Goal: Task Accomplishment & Management: Manage account settings

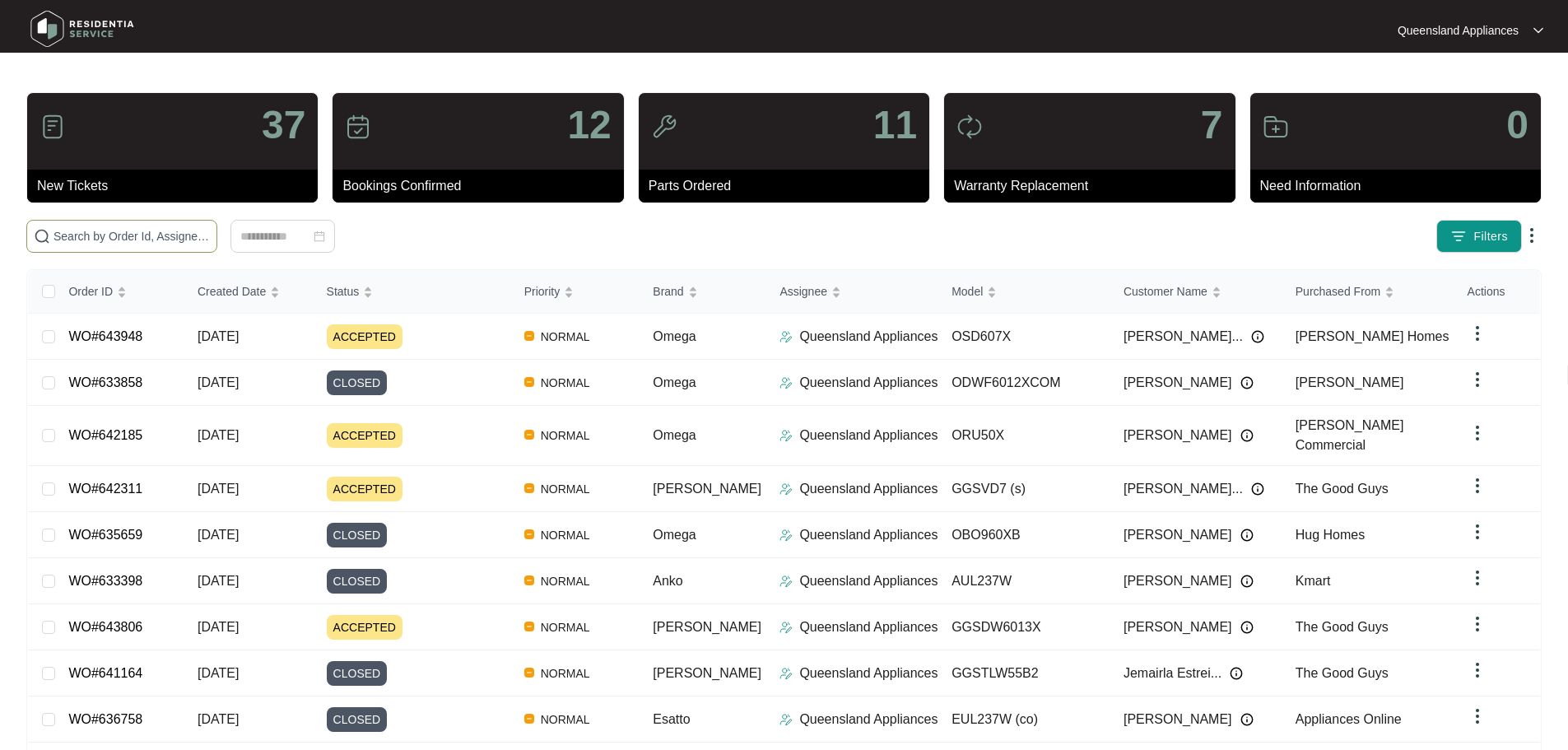
scroll to position [112, 0]
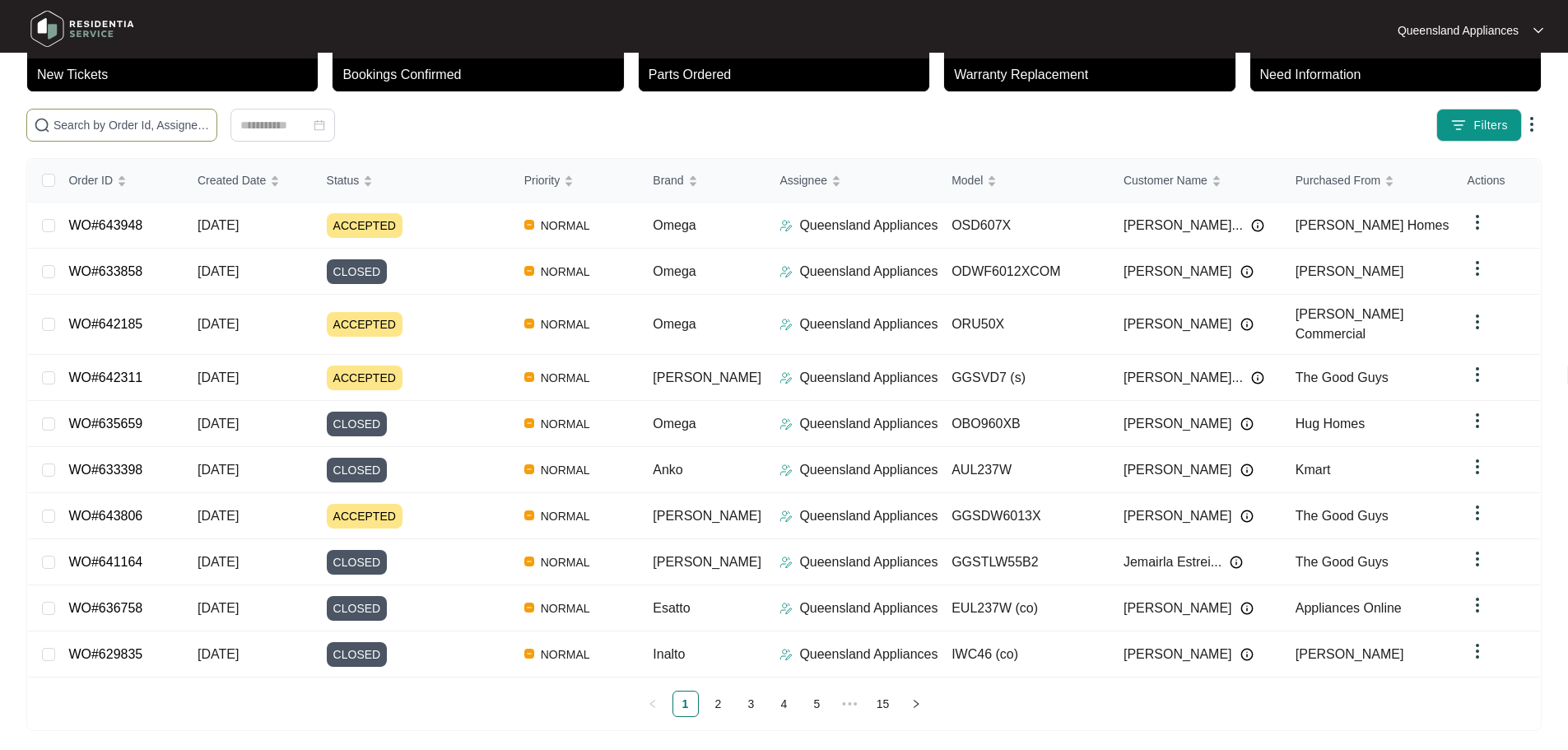
click at [190, 126] on input "text" at bounding box center [131, 125] width 157 height 18
paste input "641017"
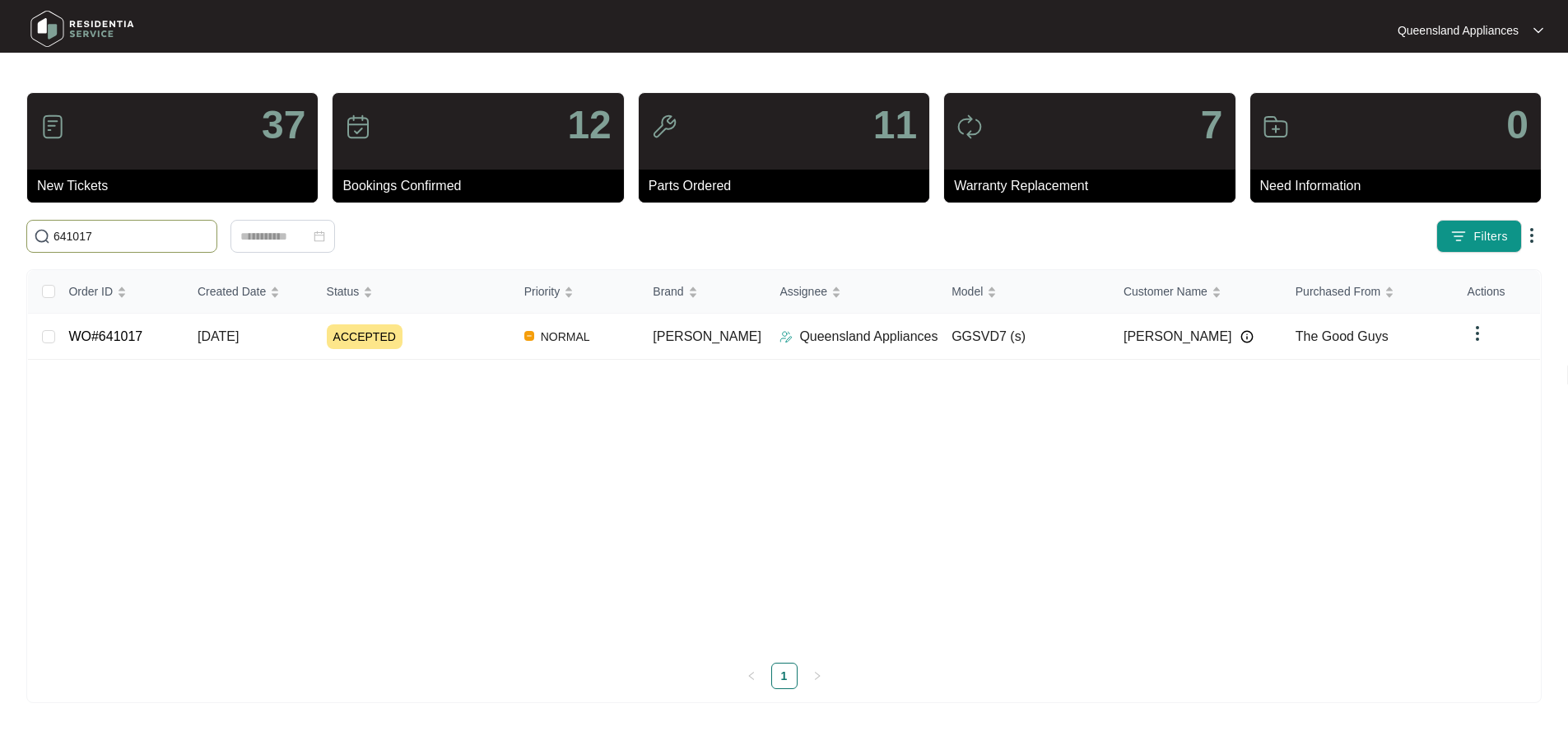
scroll to position [0, 0]
type input "641017"
click at [450, 338] on div "ACCEPTED" at bounding box center [421, 336] width 186 height 24
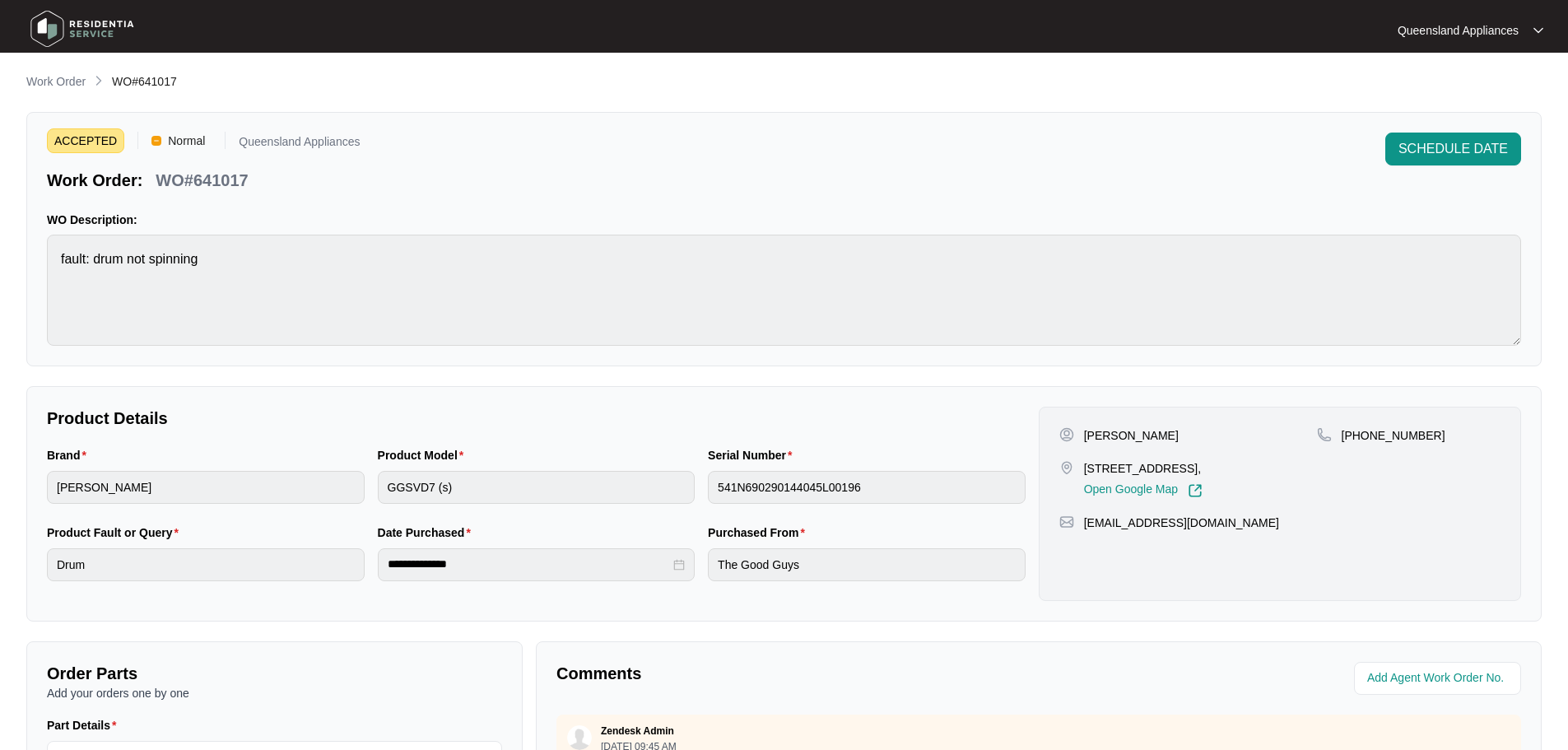
scroll to position [83, 0]
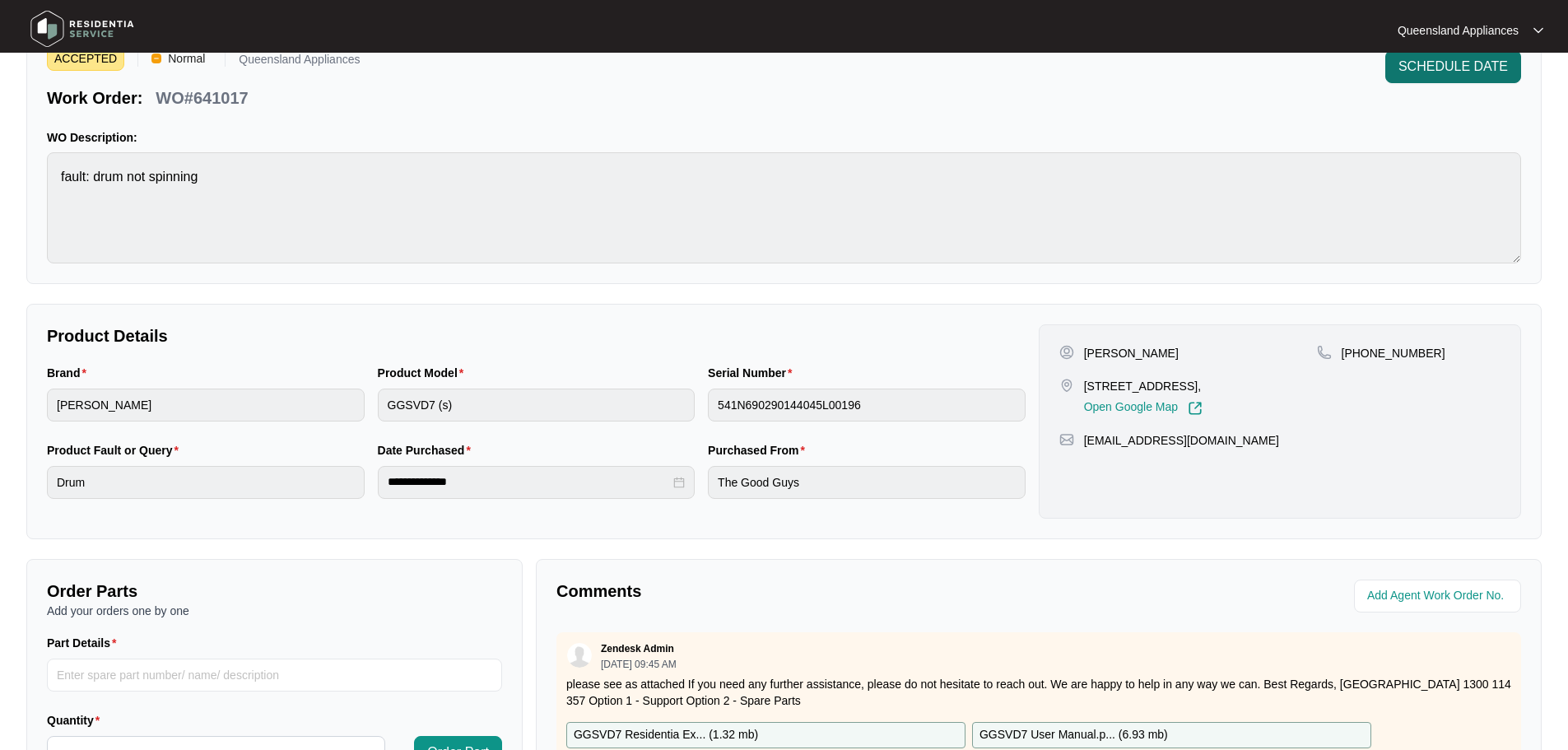
click at [1456, 62] on span "SCHEDULE DATE" at bounding box center [1453, 67] width 110 height 20
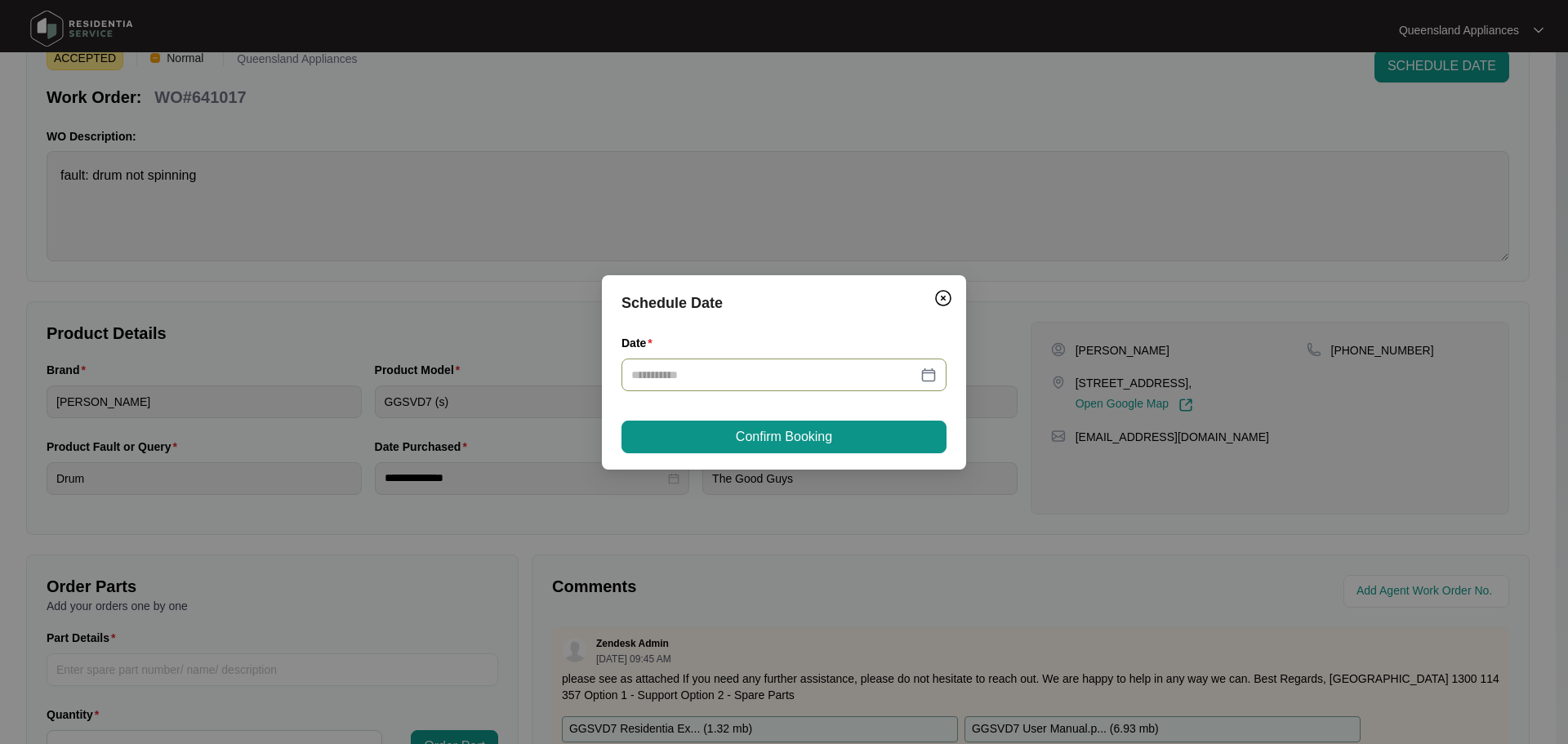
click at [927, 382] on div at bounding box center [784, 375] width 306 height 18
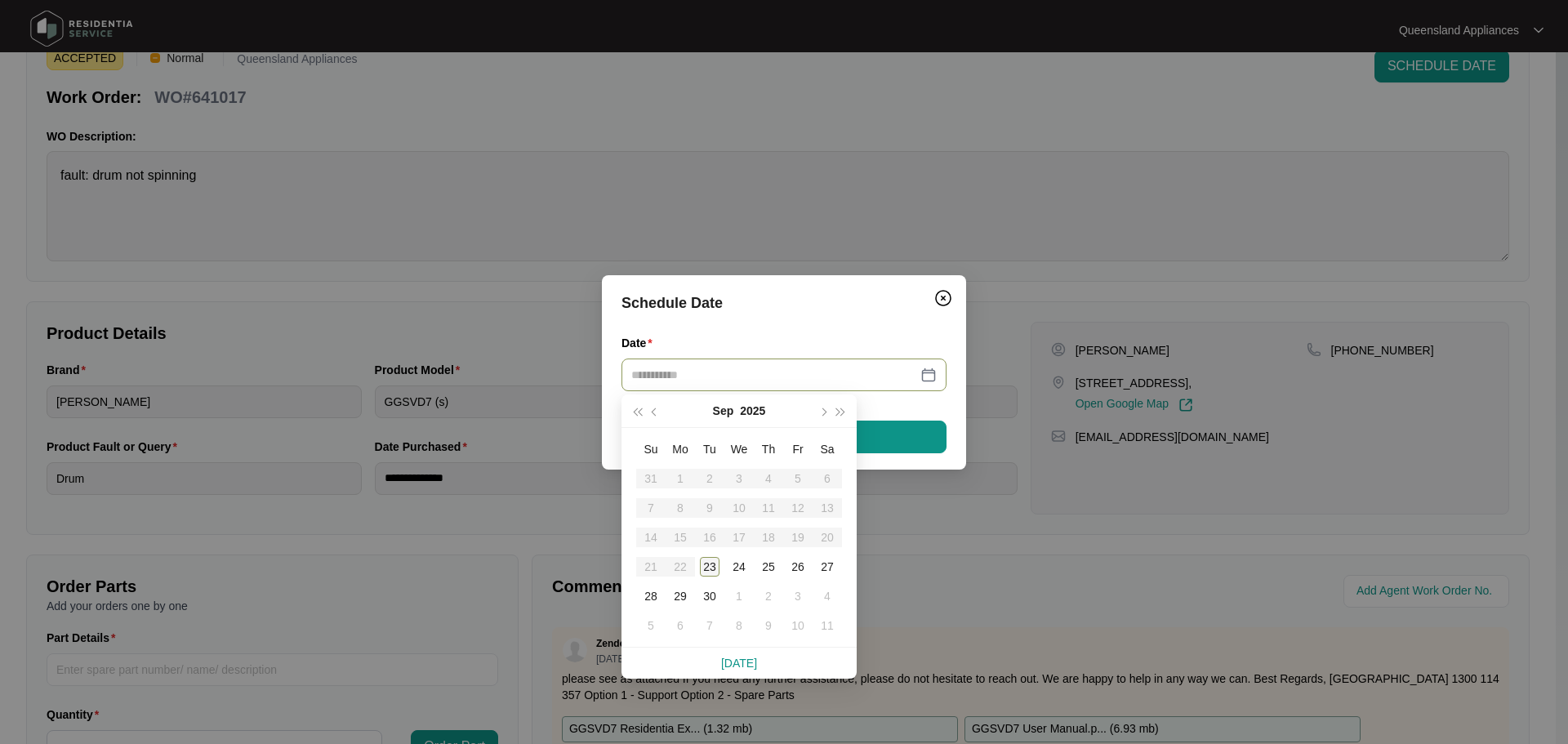
type input "**********"
click at [705, 563] on div "23" at bounding box center [710, 567] width 20 height 20
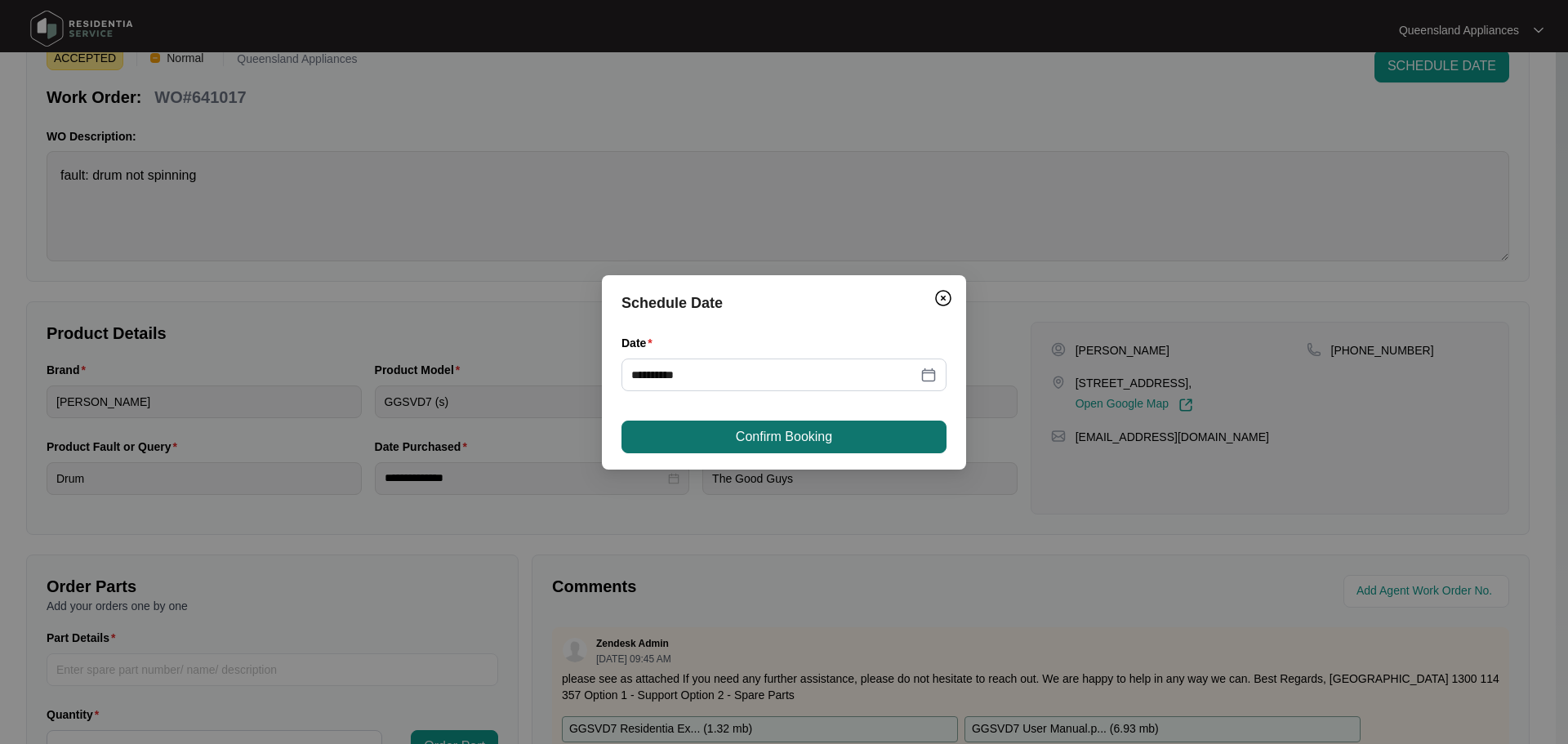
click at [783, 442] on span "Confirm Booking" at bounding box center [784, 437] width 96 height 20
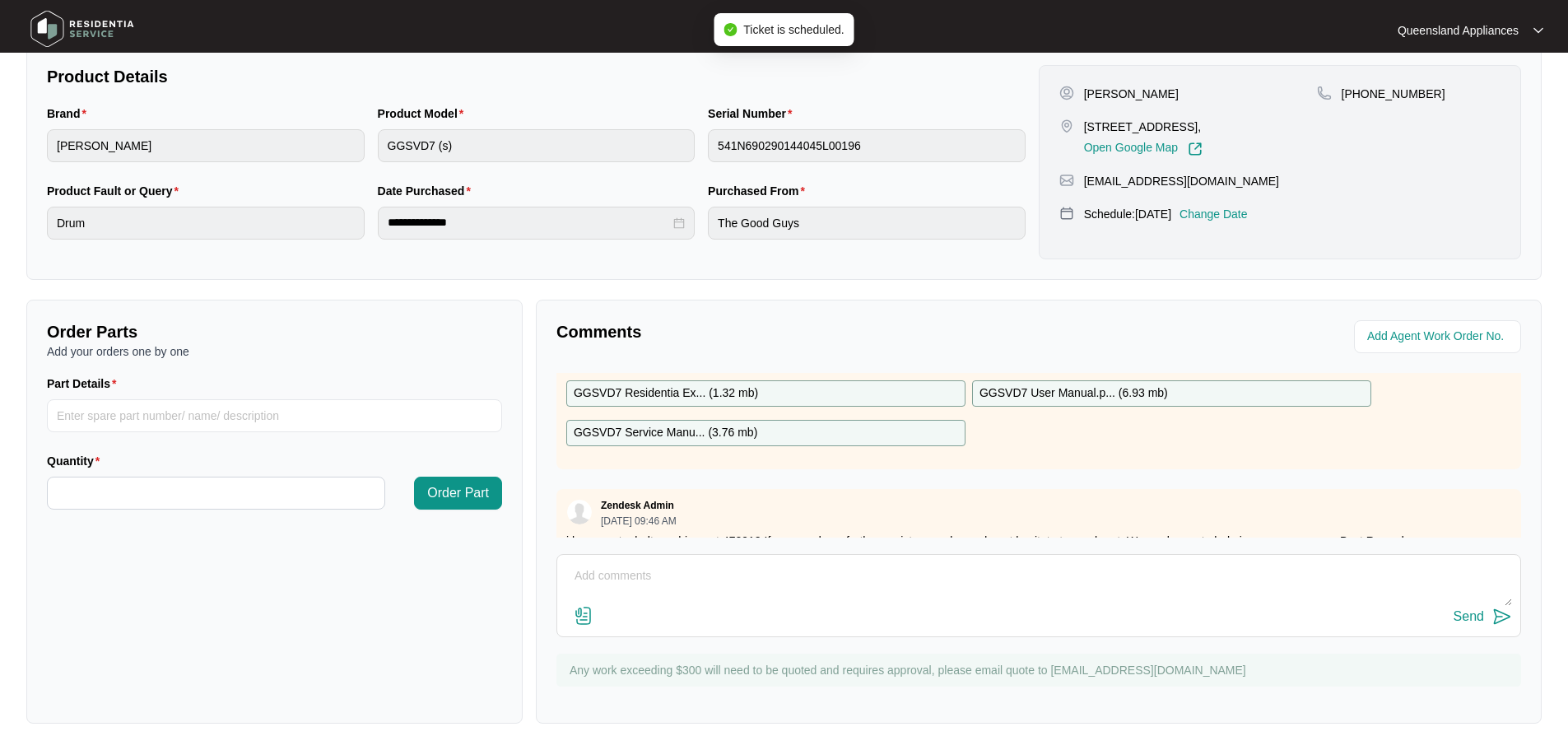
click at [1228, 556] on div "Send" at bounding box center [1039, 596] width 964 height 83
click at [1245, 580] on textarea at bounding box center [1039, 584] width 946 height 43
paste textarea "Call to Dryer drum not spinning - Model GGSVD7. Tech attended and confirmed the…"
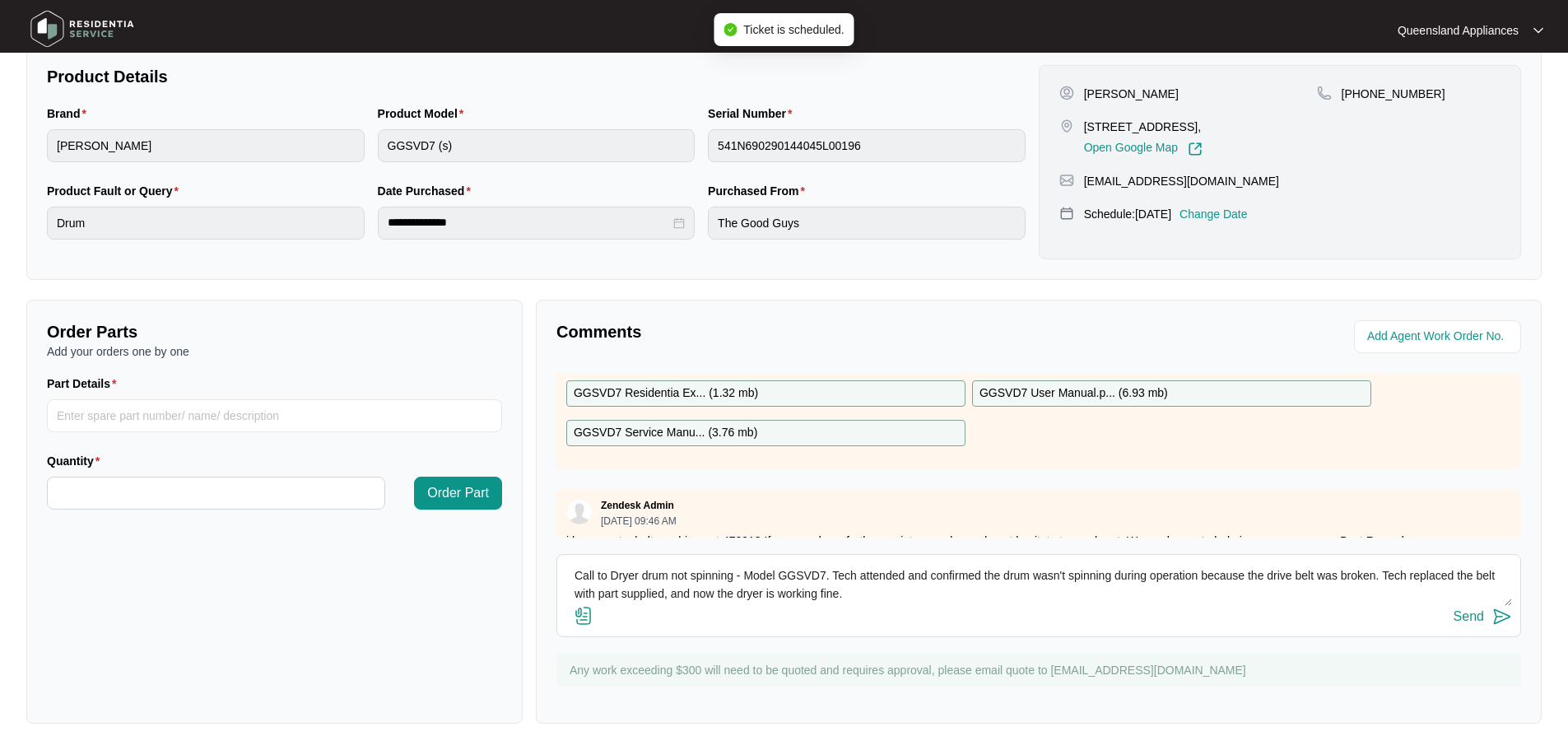
scroll to position [31, 0]
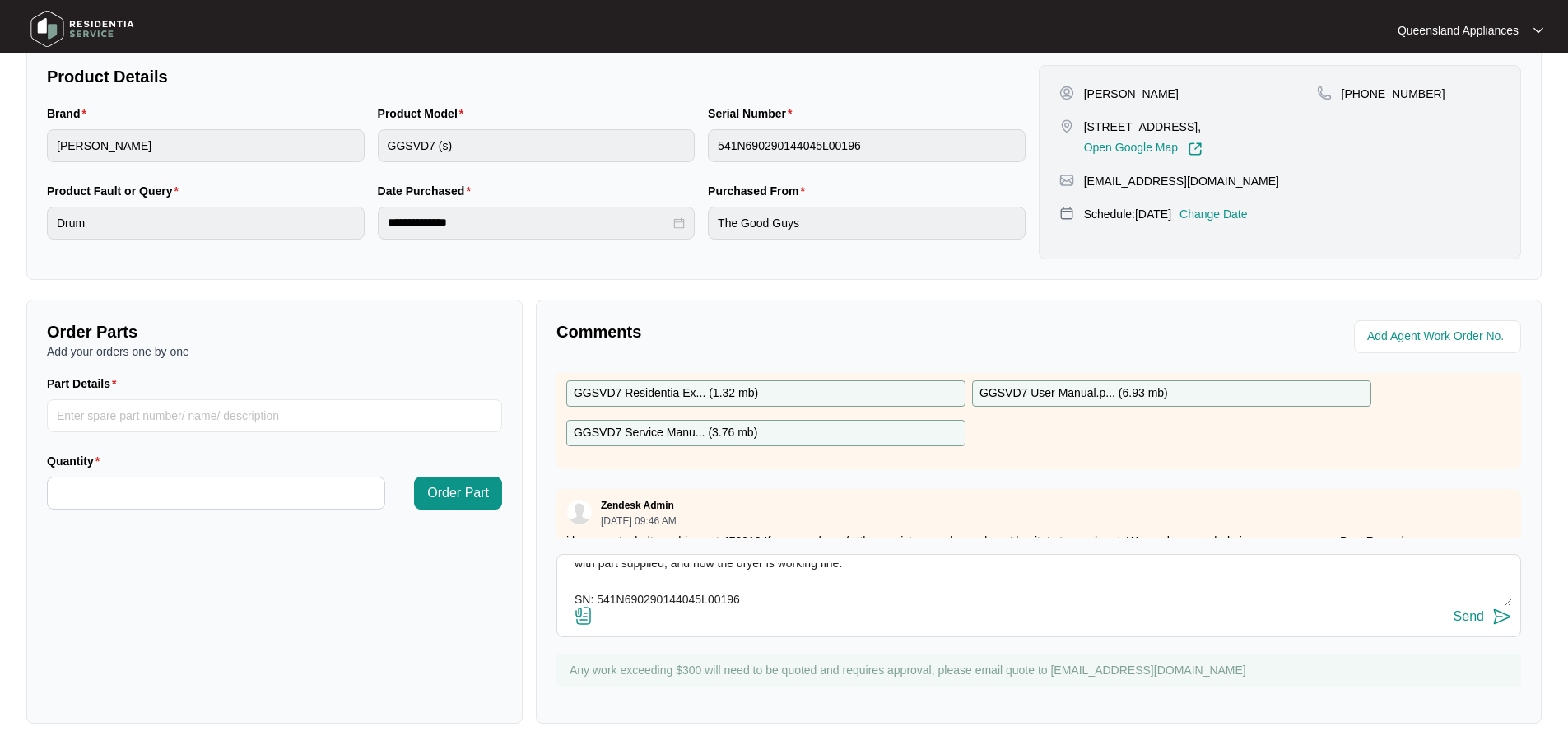
type textarea "Call to Dryer drum not spinning - Model GGSVD7. Tech attended and confirmed the…"
click at [1505, 617] on img at bounding box center [1502, 617] width 20 height 20
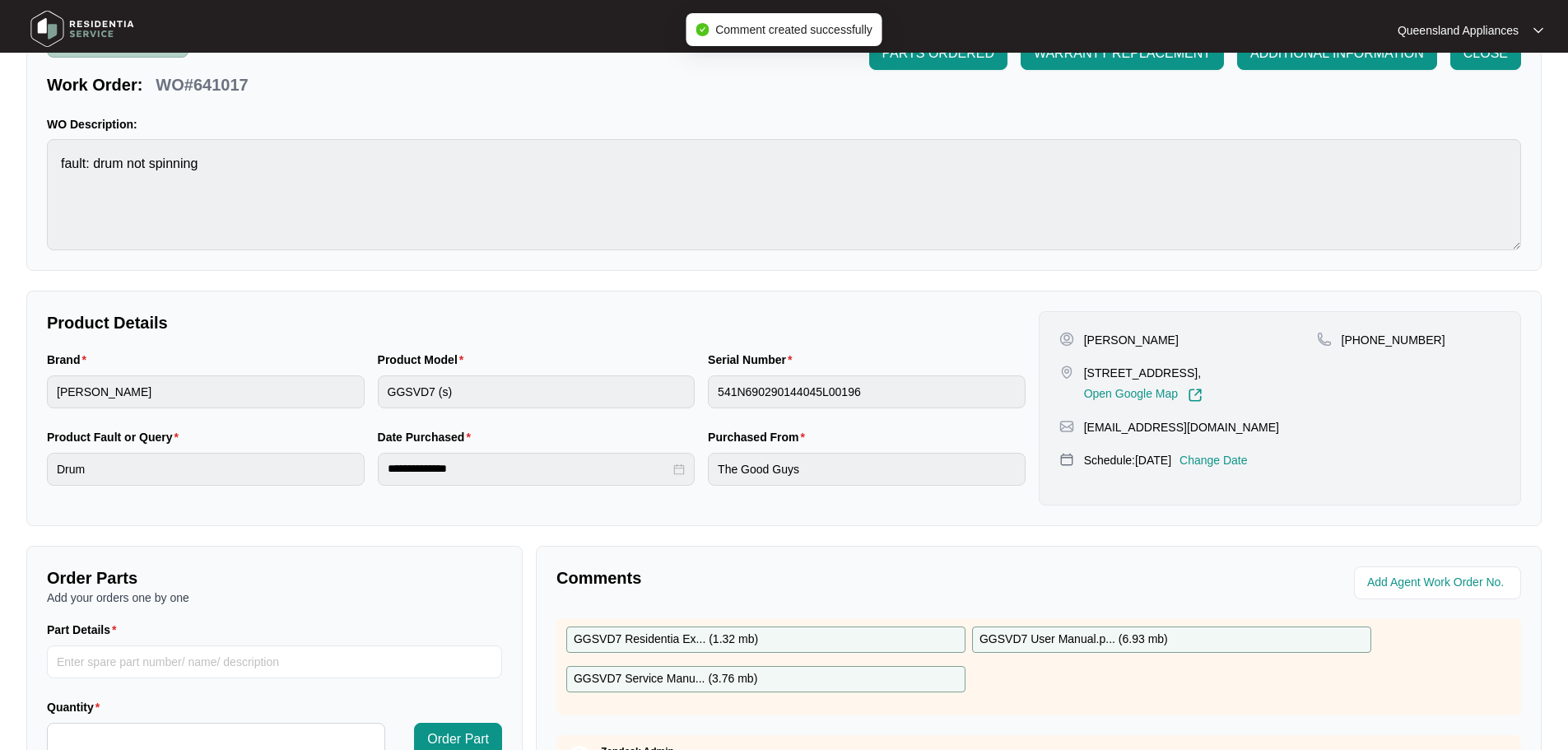
scroll to position [14, 0]
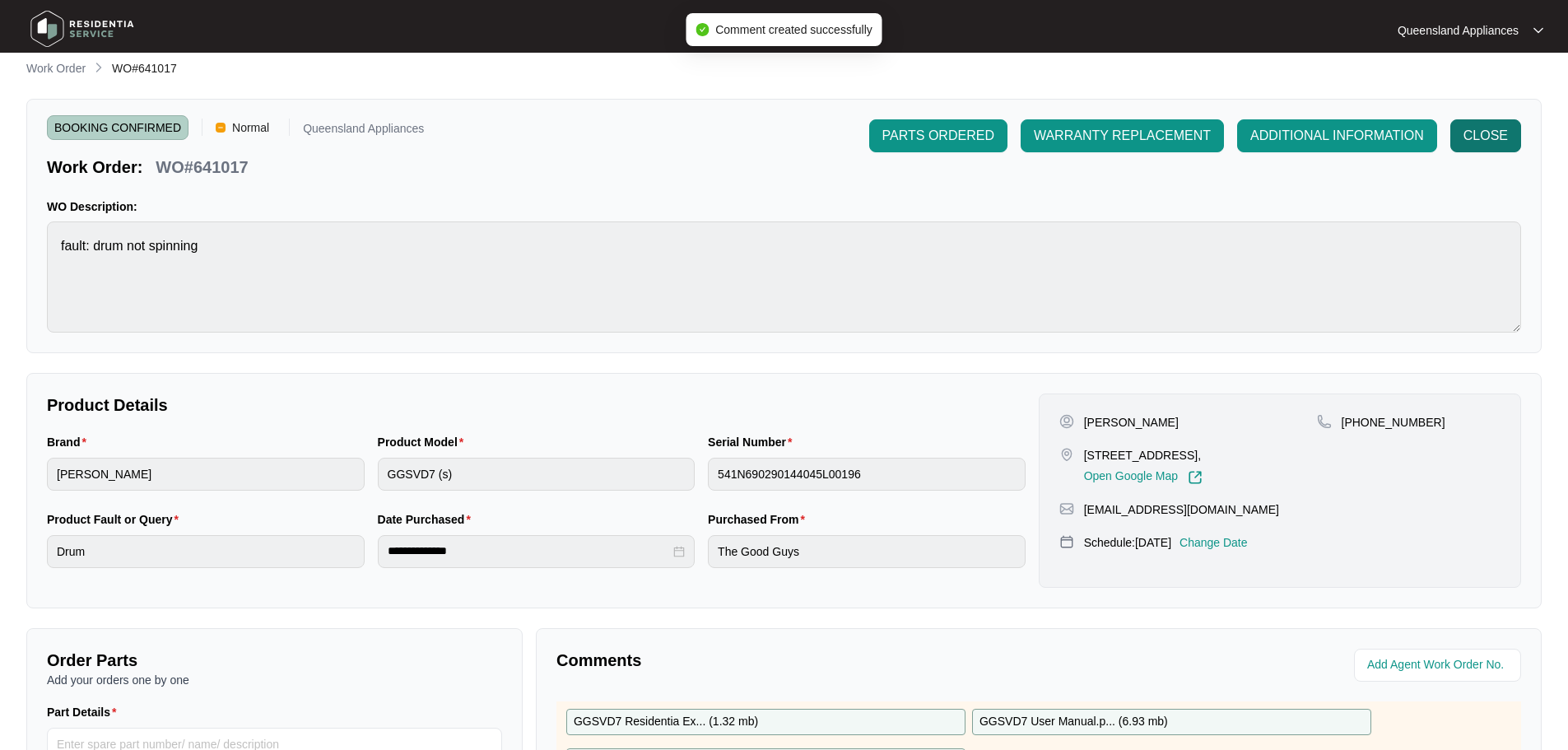
click at [1488, 136] on span "CLOSE" at bounding box center [1485, 136] width 44 height 20
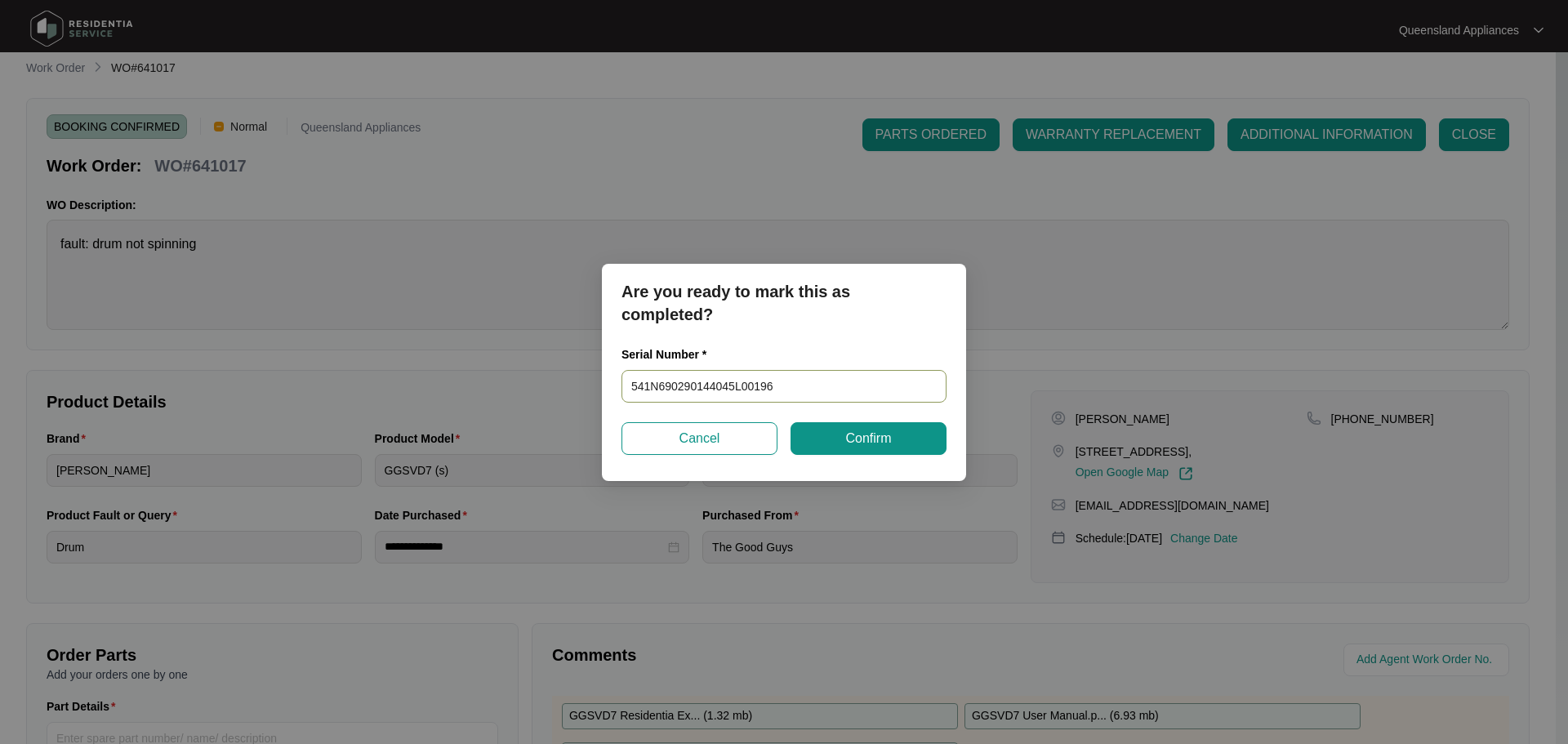
click at [739, 385] on input "541N690290144045L00196" at bounding box center [784, 386] width 325 height 32
click at [860, 441] on span "Confirm" at bounding box center [868, 439] width 46 height 20
